Goal: Navigation & Orientation: Find specific page/section

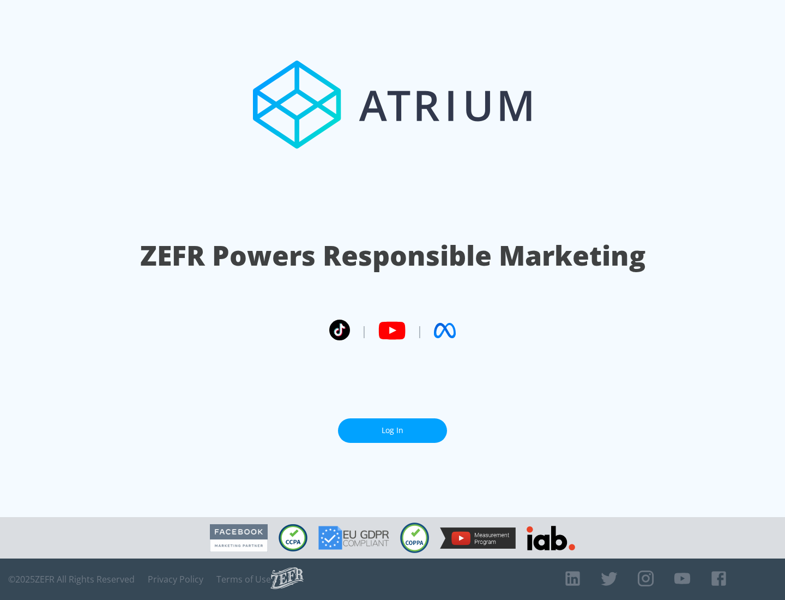
click at [392, 430] on link "Log In" at bounding box center [392, 430] width 109 height 25
